Goal: Navigation & Orientation: Find specific page/section

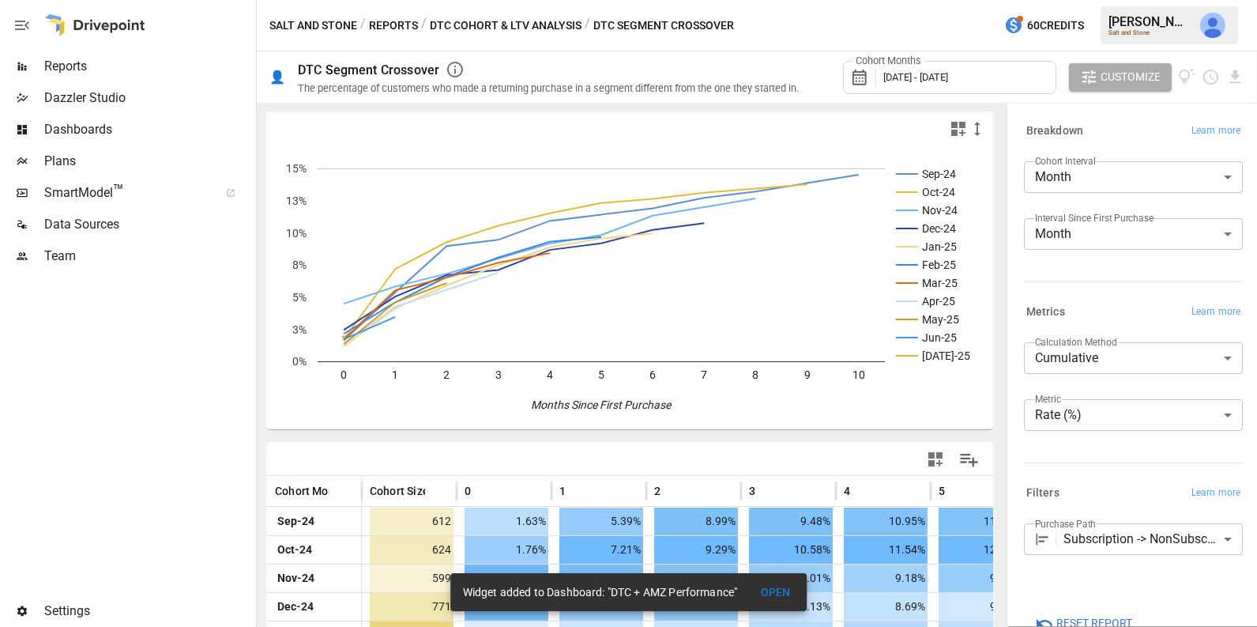
scroll to position [2, 0]
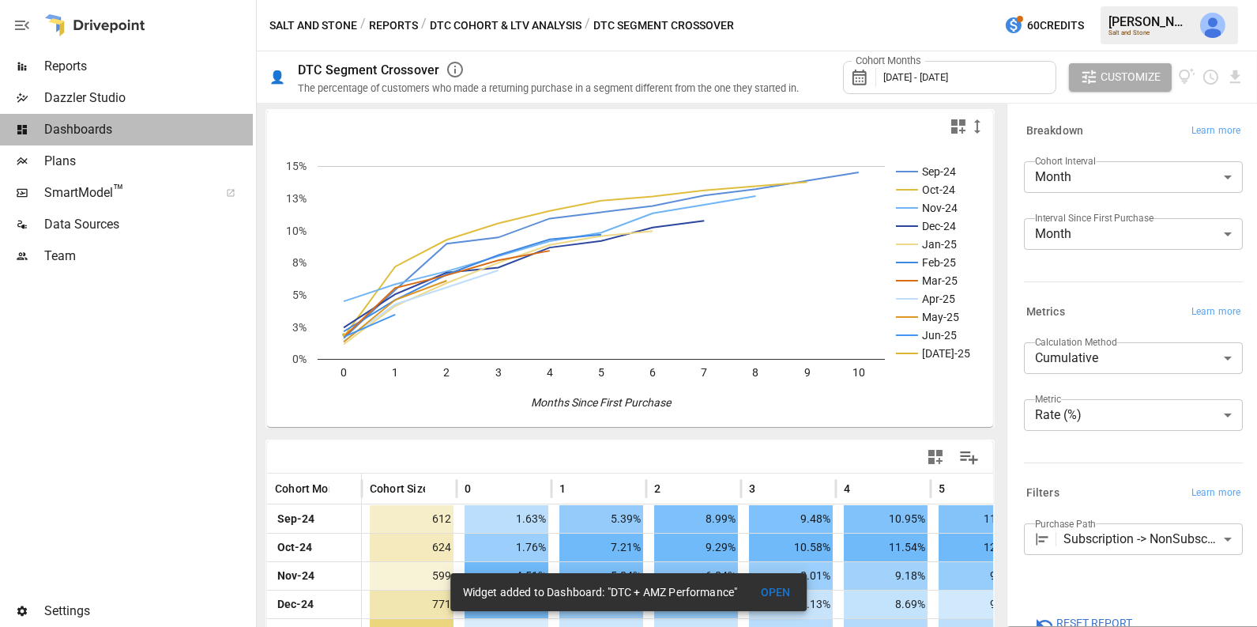
click at [151, 126] on span "Dashboards" at bounding box center [148, 129] width 209 height 19
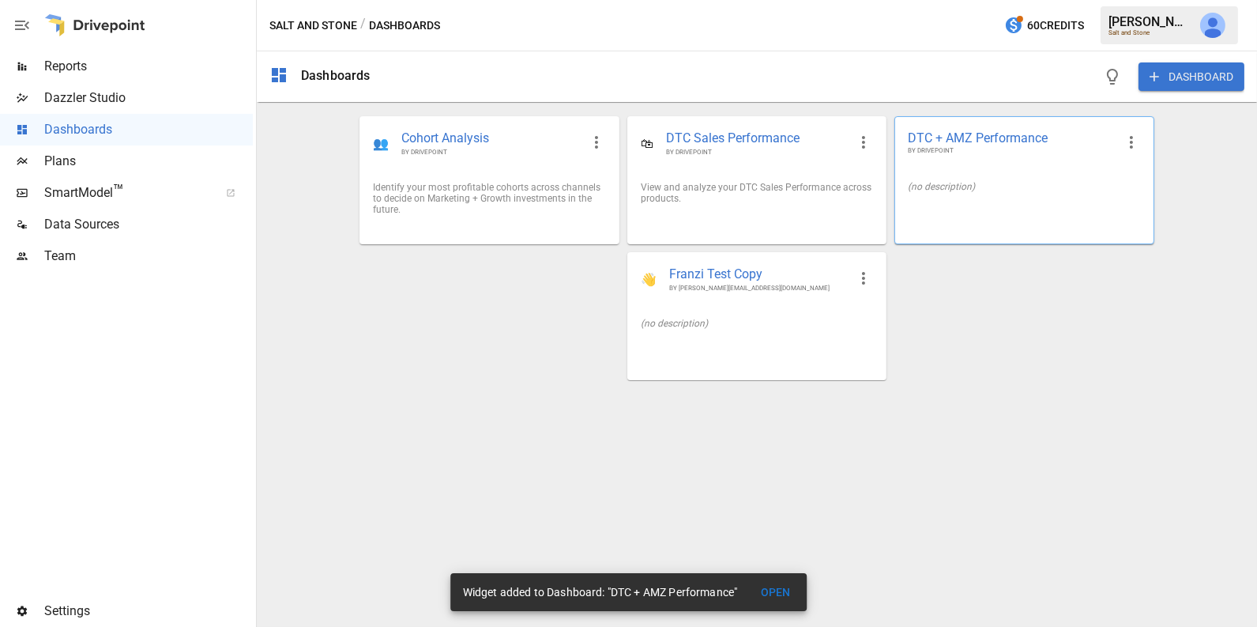
click at [929, 205] on div at bounding box center [1024, 211] width 258 height 13
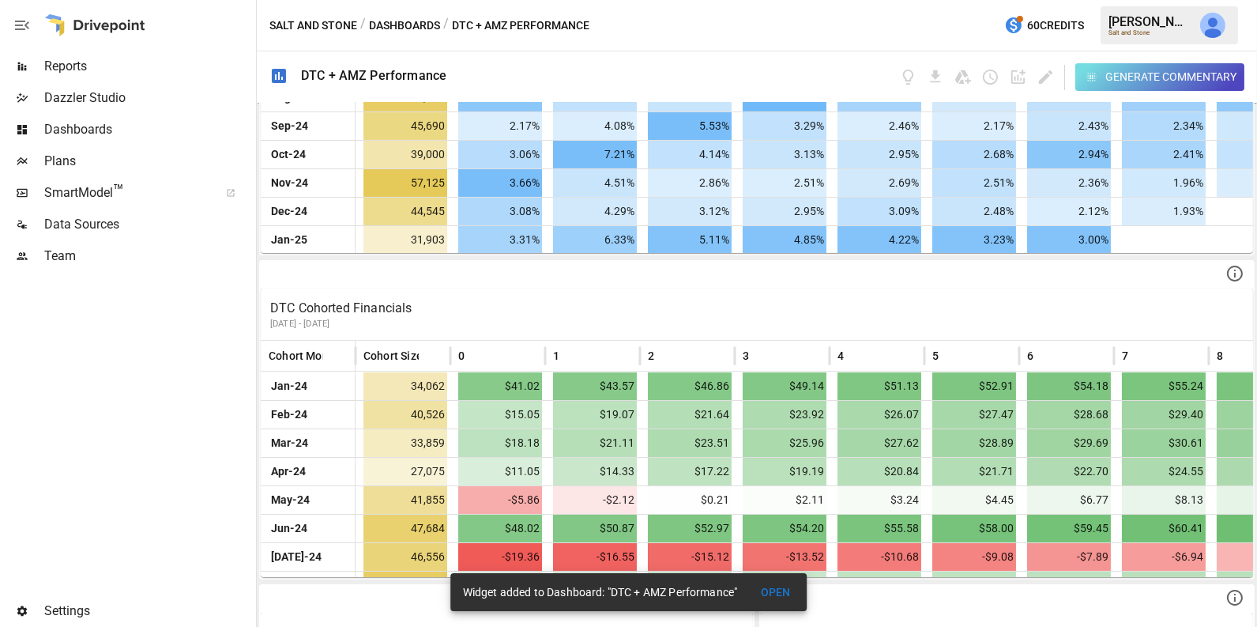
scroll to position [172, 0]
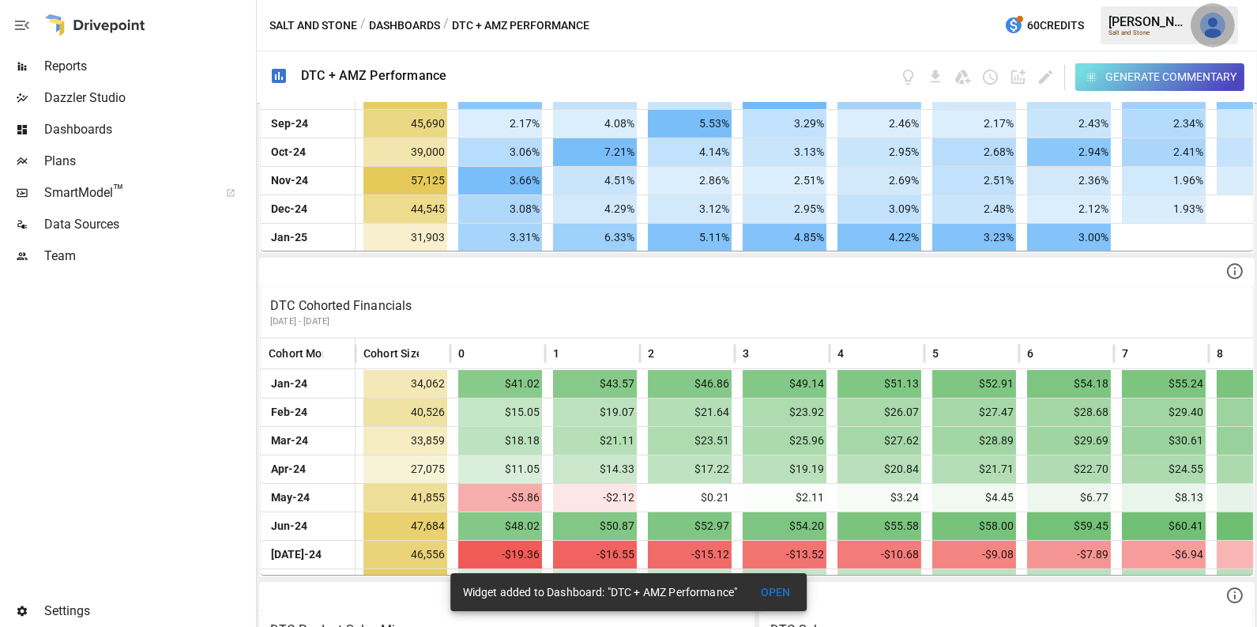
click at [1215, 28] on img "Julie Wilton" at bounding box center [1213, 25] width 25 height 25
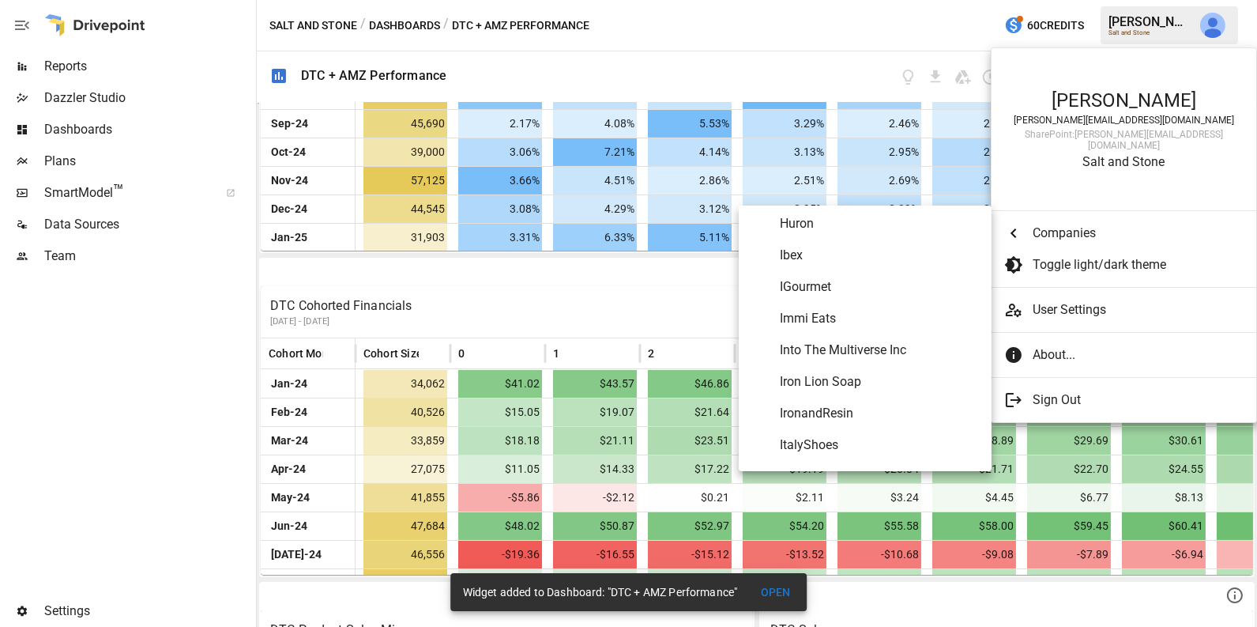
scroll to position [3922, 0]
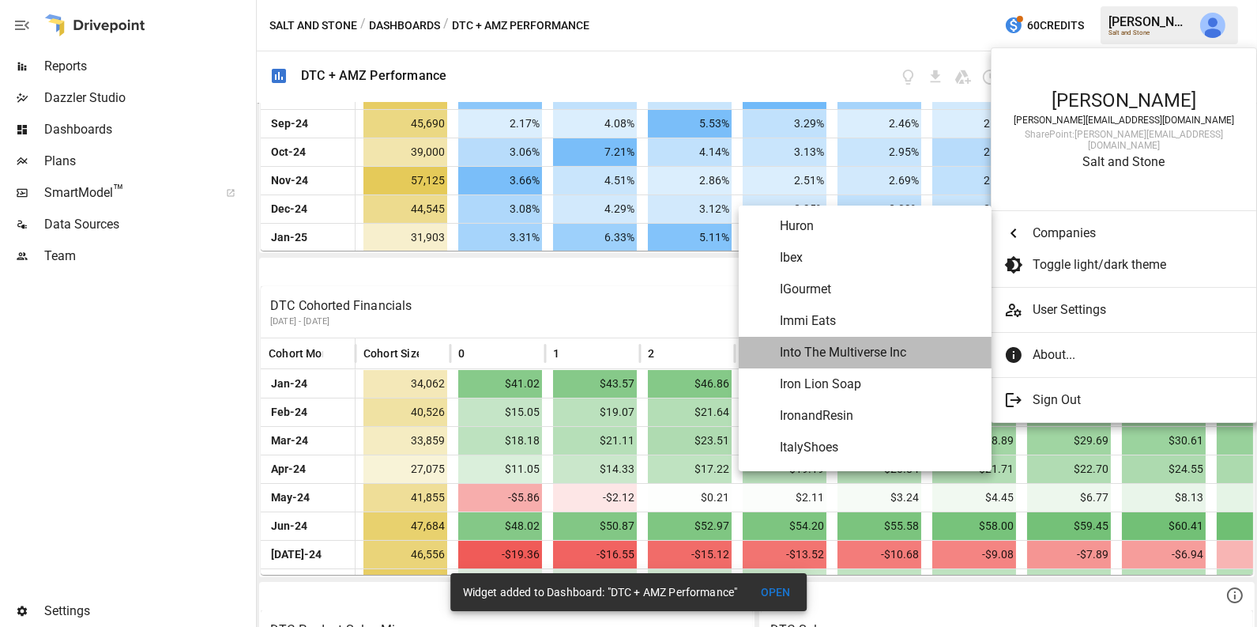
click at [887, 348] on span "Into The Multiverse Inc" at bounding box center [879, 352] width 199 height 19
